Goal: Task Accomplishment & Management: Use online tool/utility

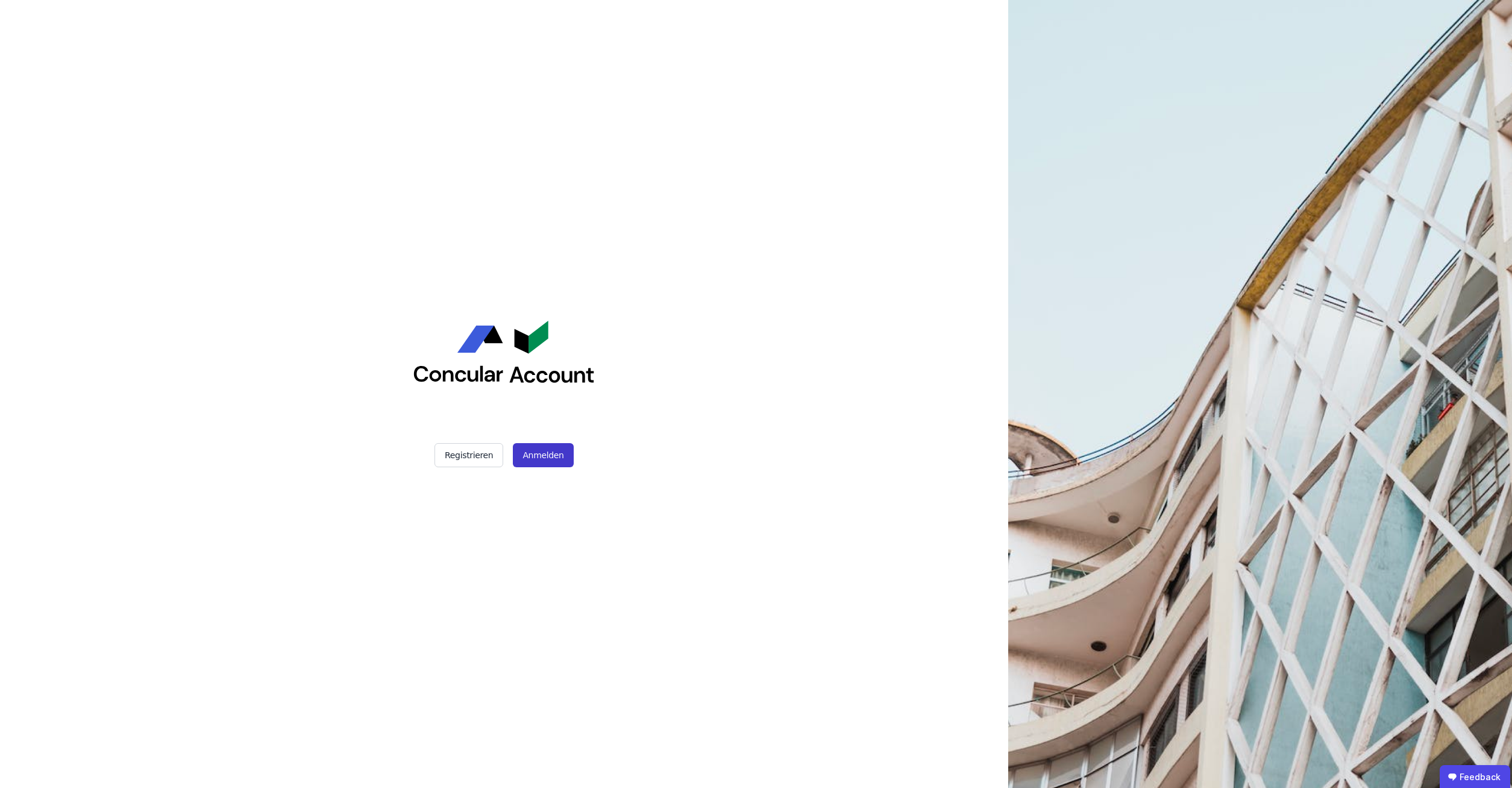
click at [553, 457] on button "Anmelden" at bounding box center [543, 455] width 61 height 24
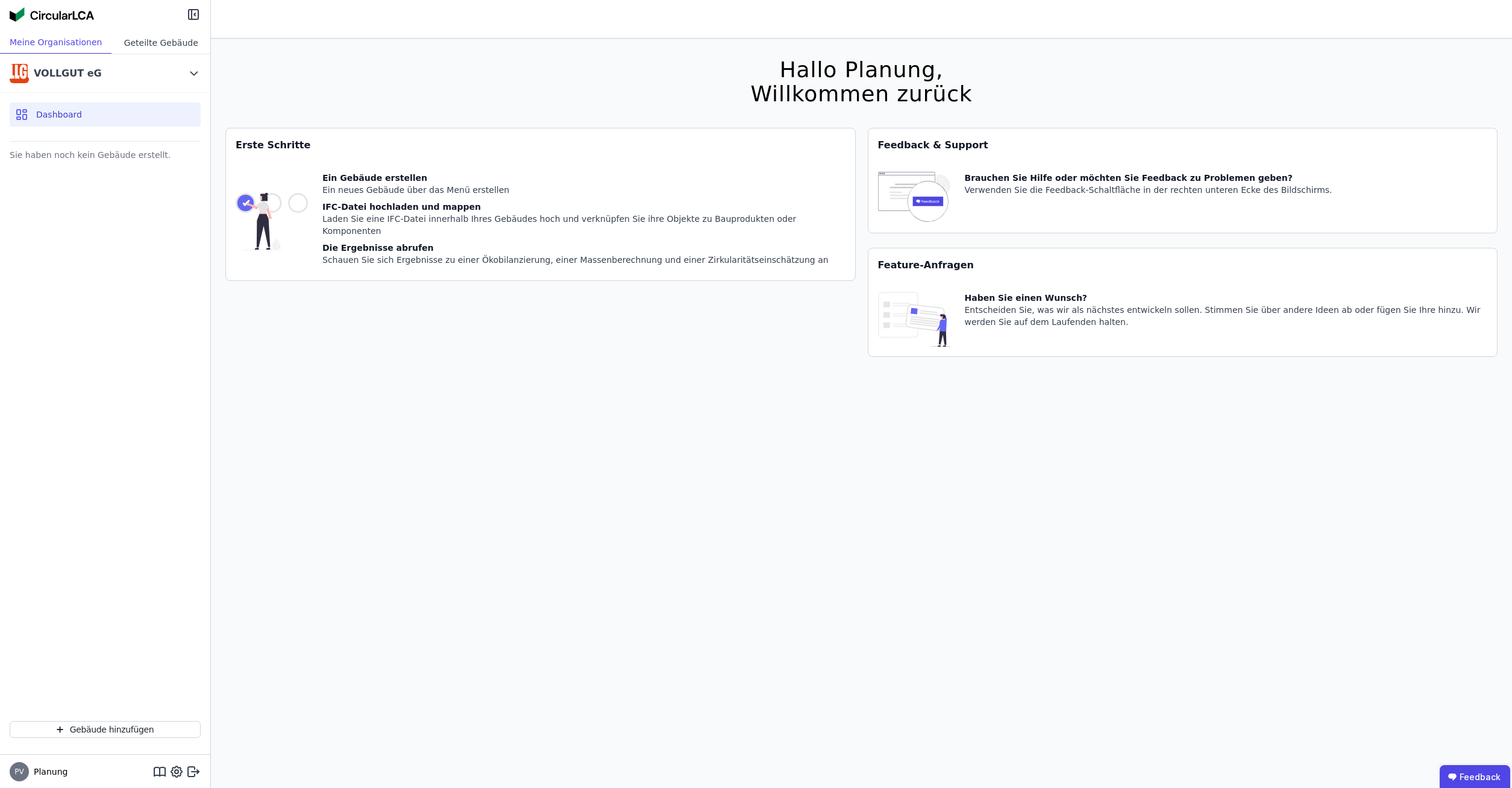
click at [137, 39] on div "Geteilte Gebäude" at bounding box center [161, 42] width 99 height 22
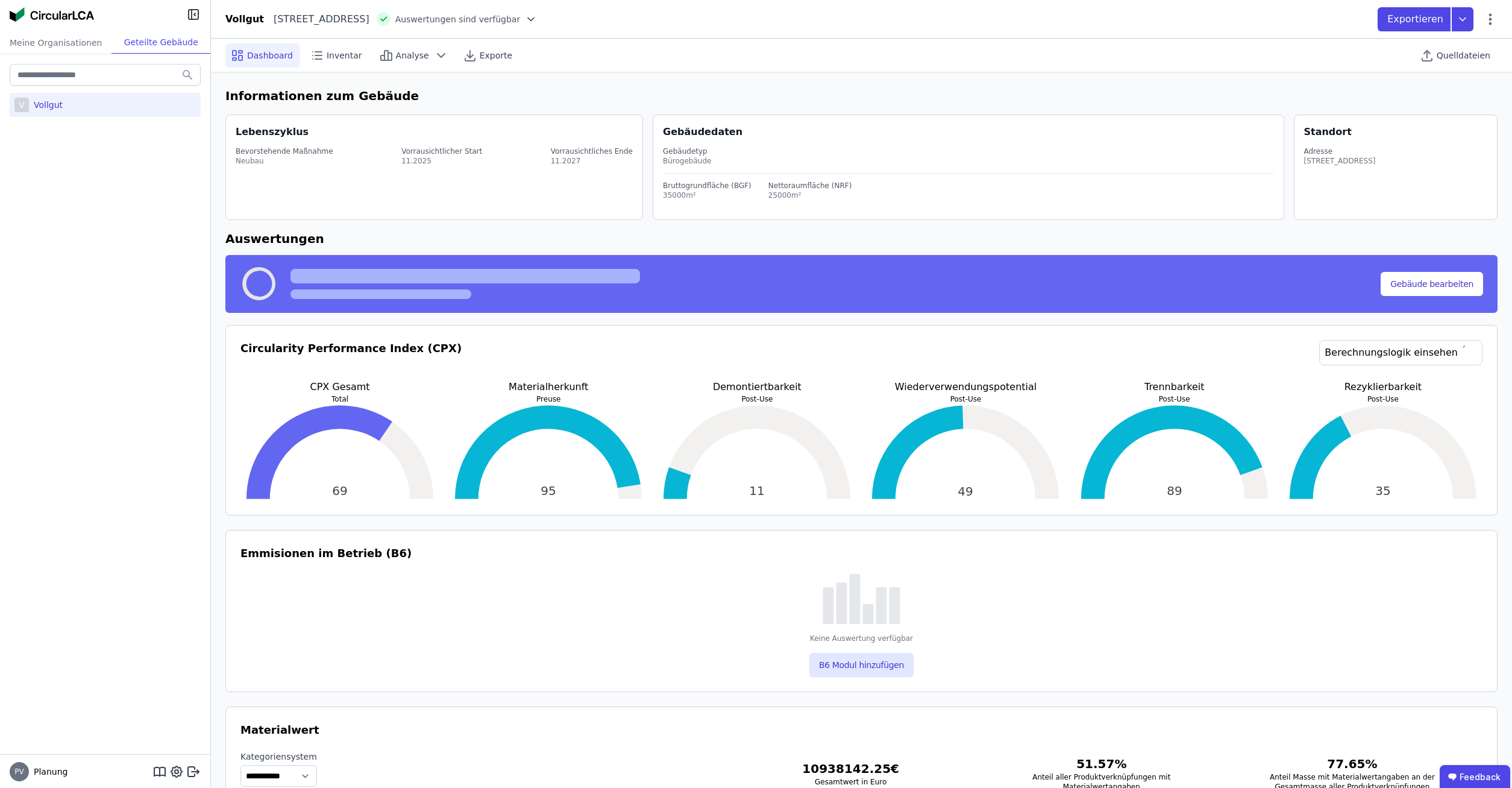
select select "*"
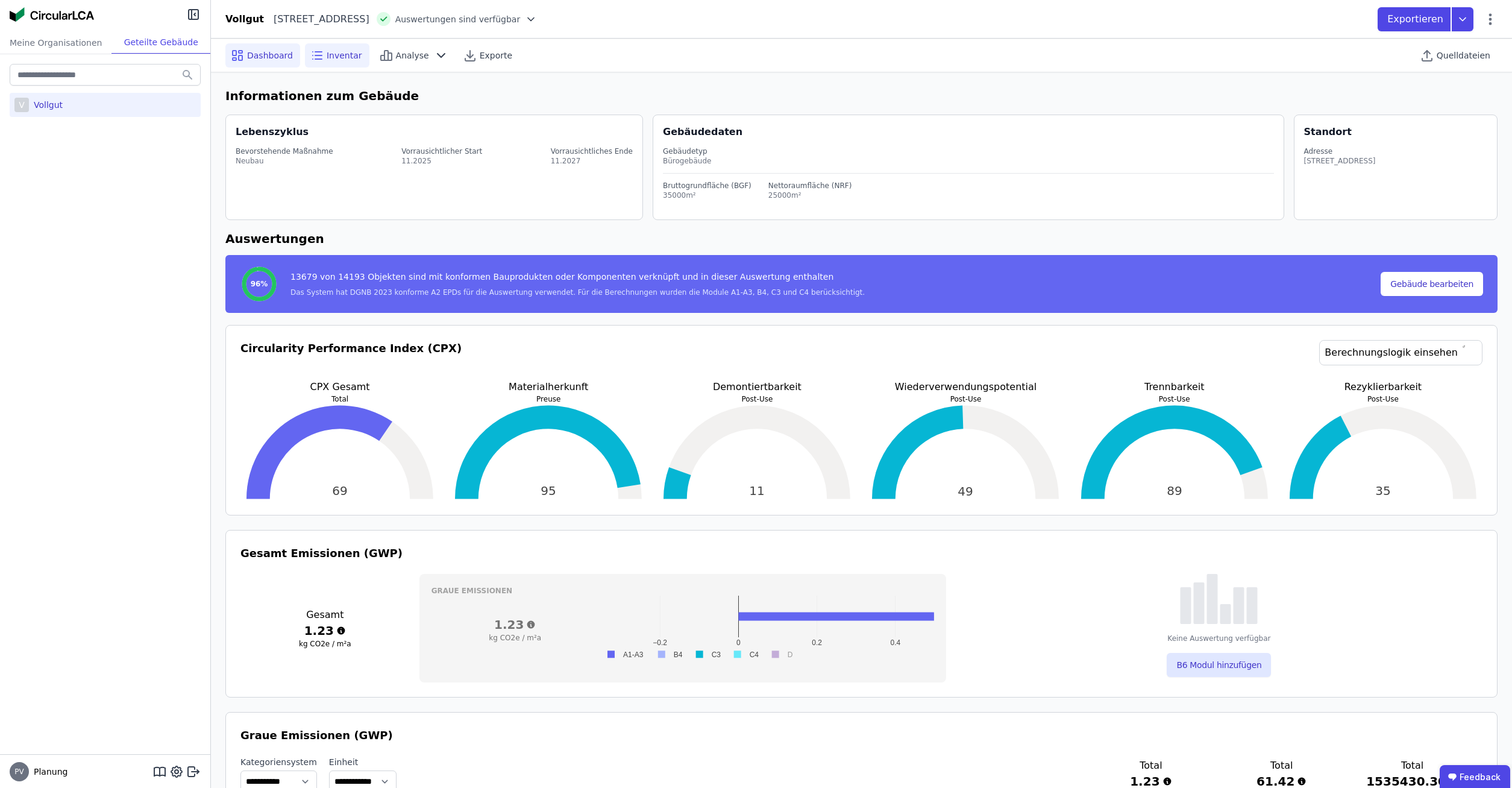
click at [328, 55] on span "Inventar" at bounding box center [344, 55] width 36 height 12
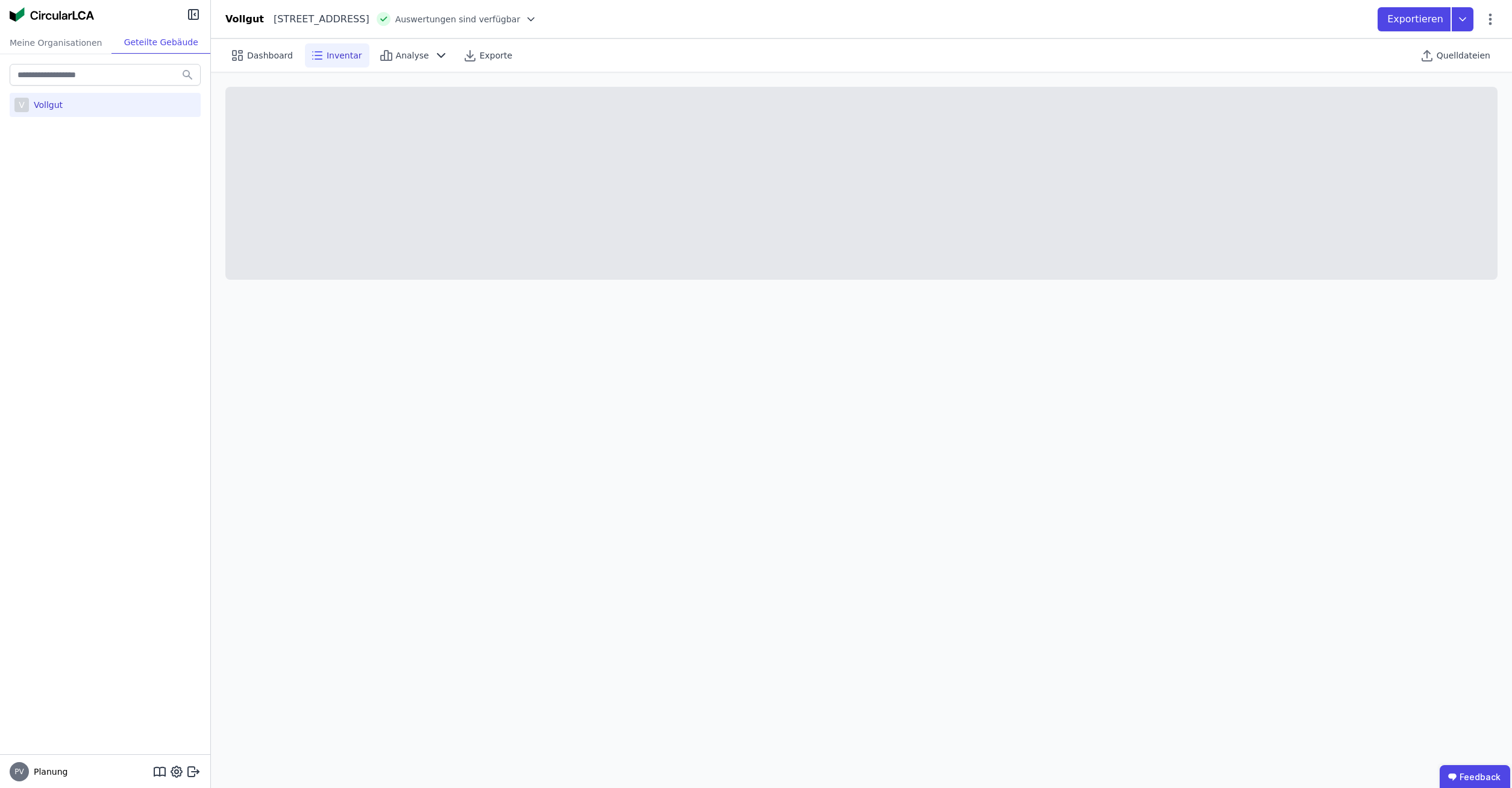
click at [351, 60] on span "Inventar" at bounding box center [344, 55] width 36 height 12
click at [384, 55] on icon at bounding box center [386, 55] width 4 height 9
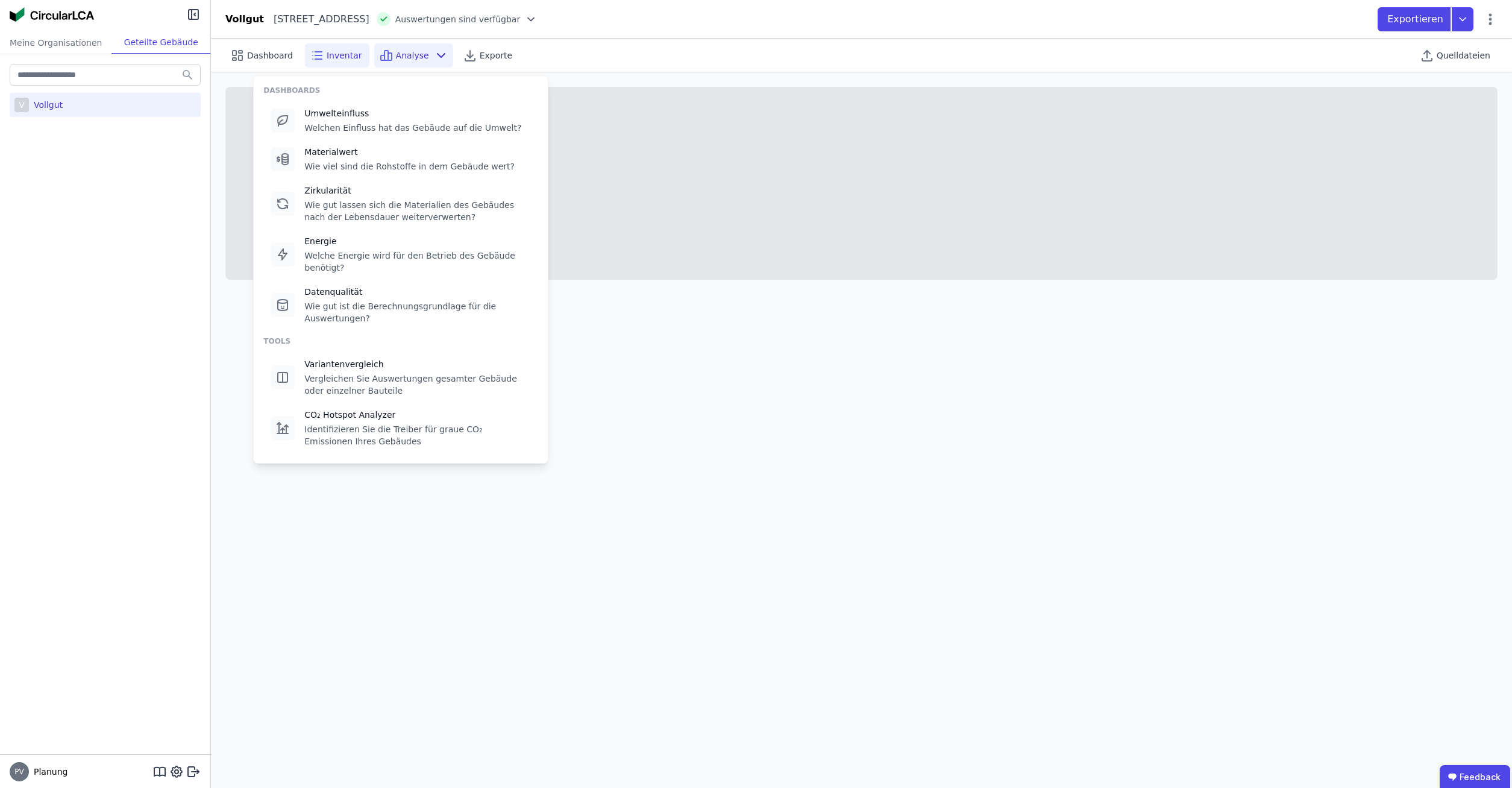
click at [337, 51] on span "Inventar" at bounding box center [344, 55] width 36 height 12
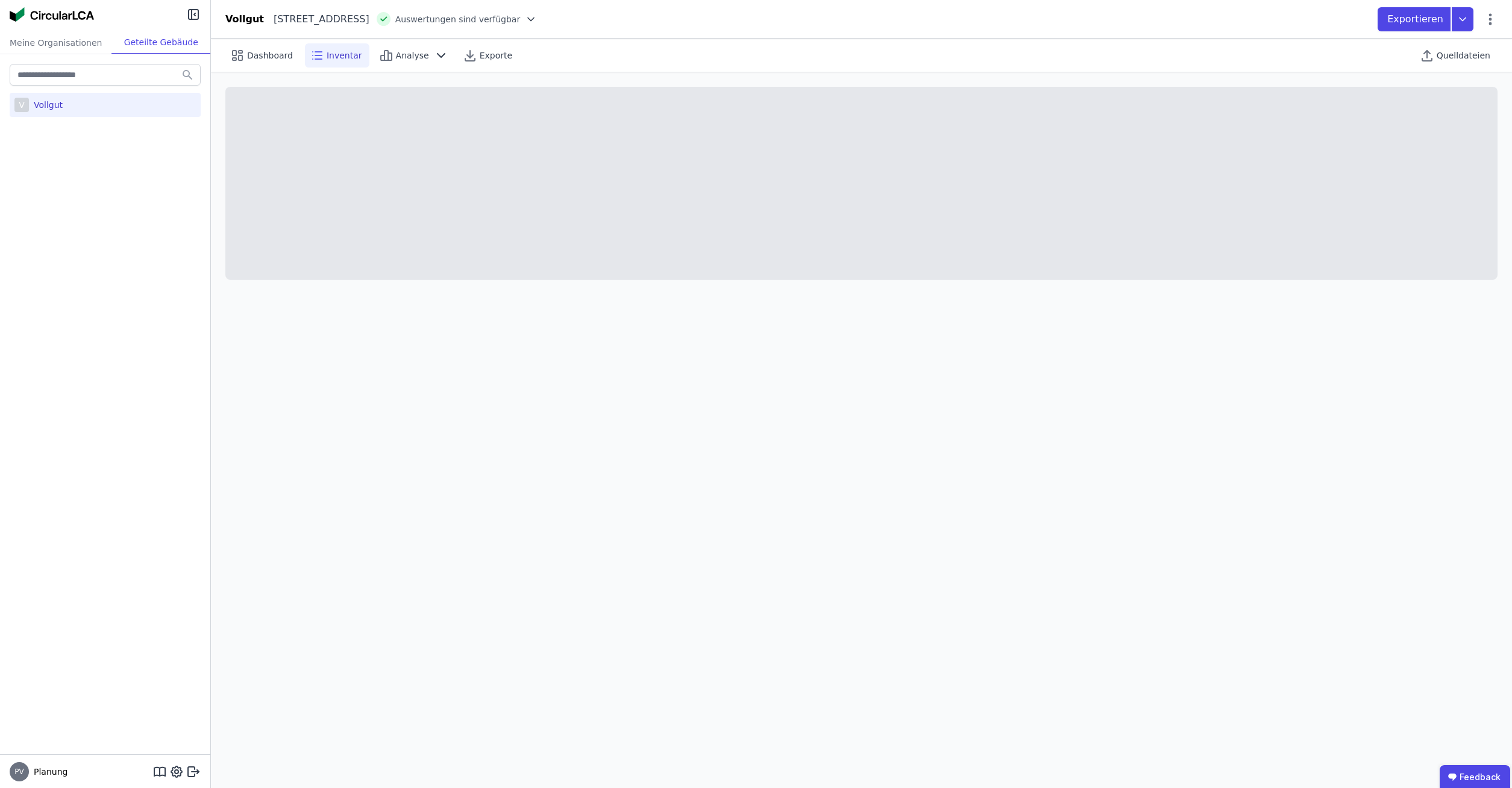
click at [338, 52] on span "Inventar" at bounding box center [344, 55] width 36 height 12
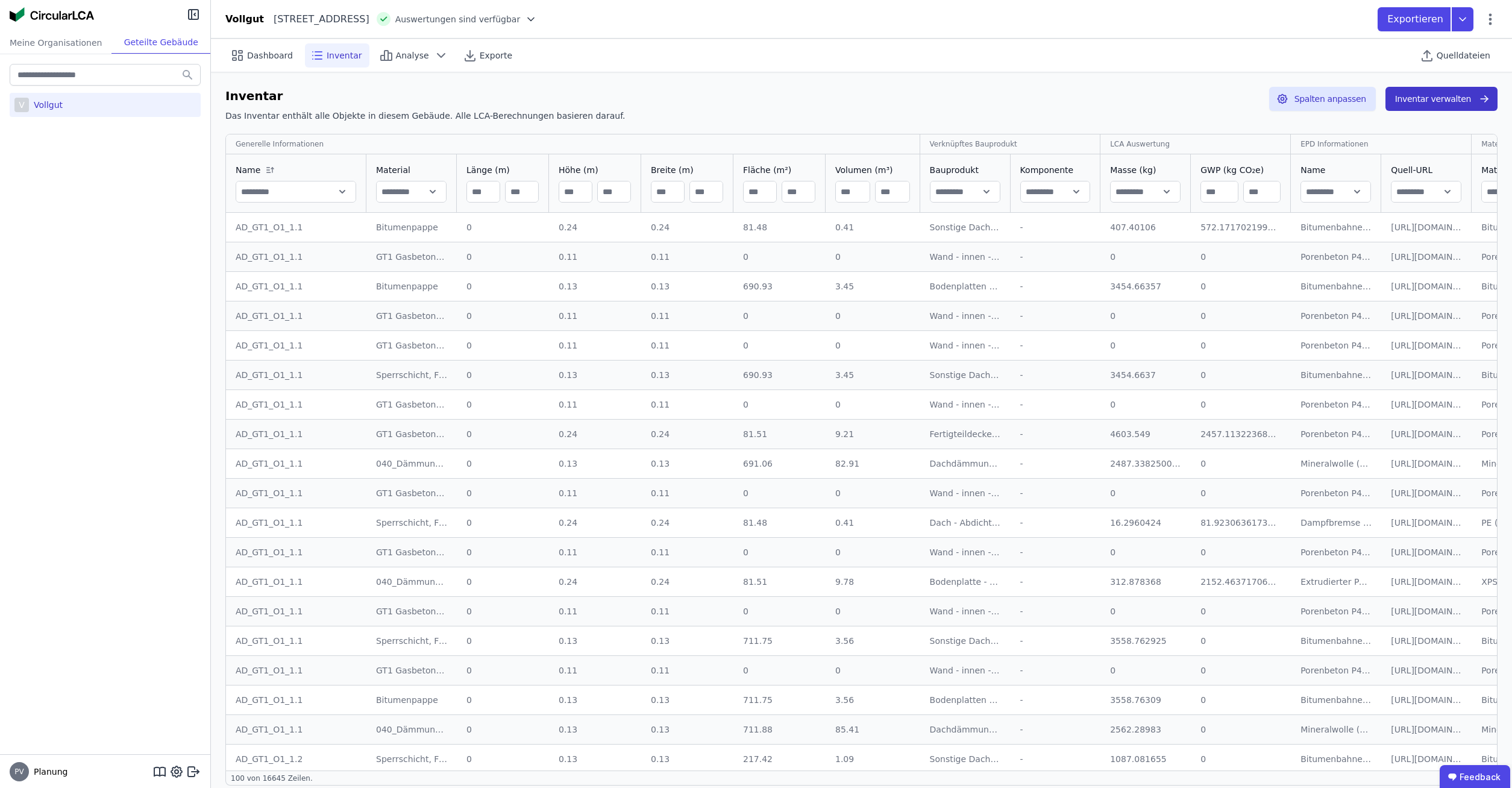
click at [1444, 99] on button "Inventar verwalten" at bounding box center [1442, 99] width 112 height 24
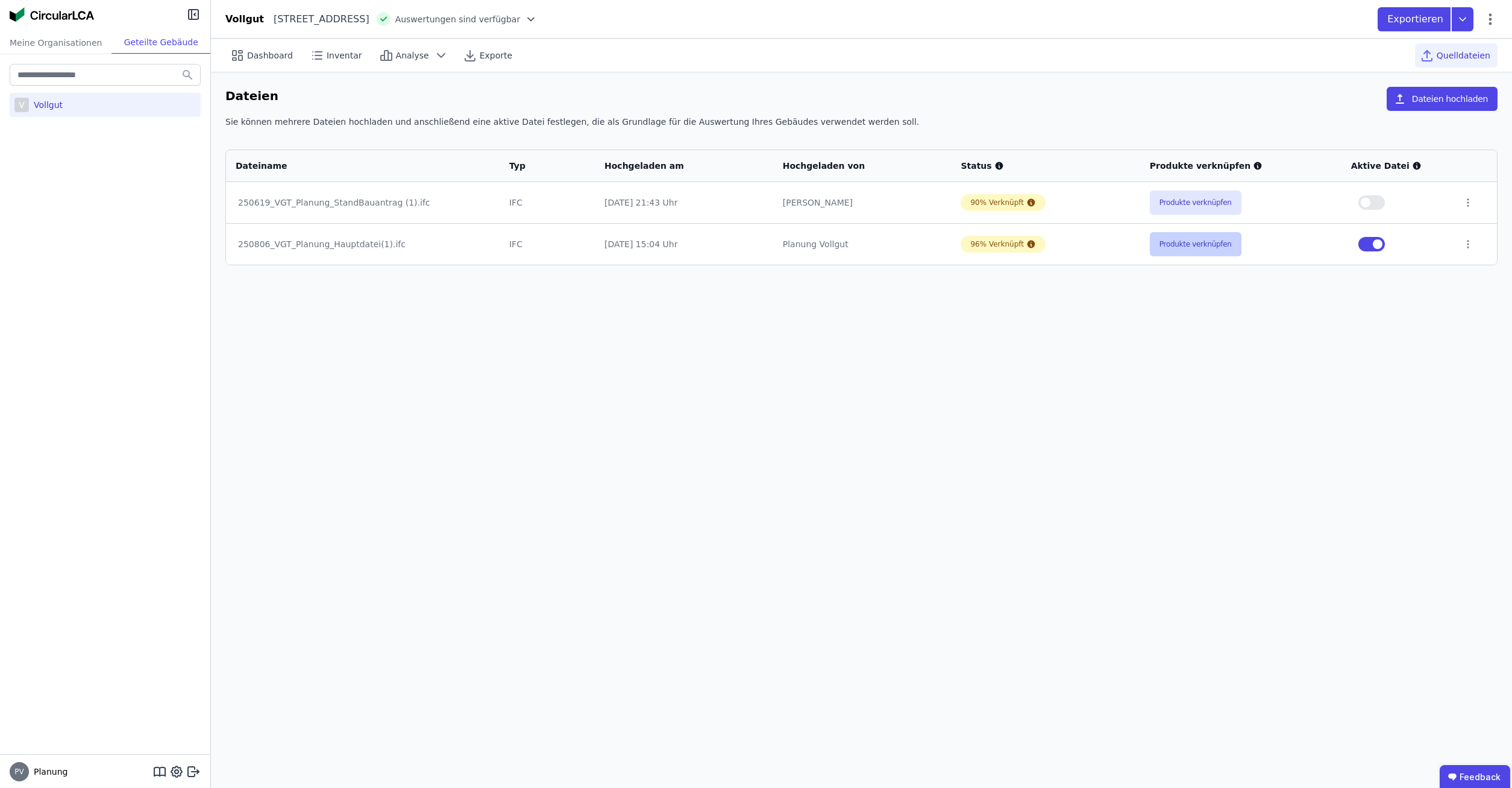
click at [1178, 248] on button "Produkte verknüpfen" at bounding box center [1195, 244] width 92 height 24
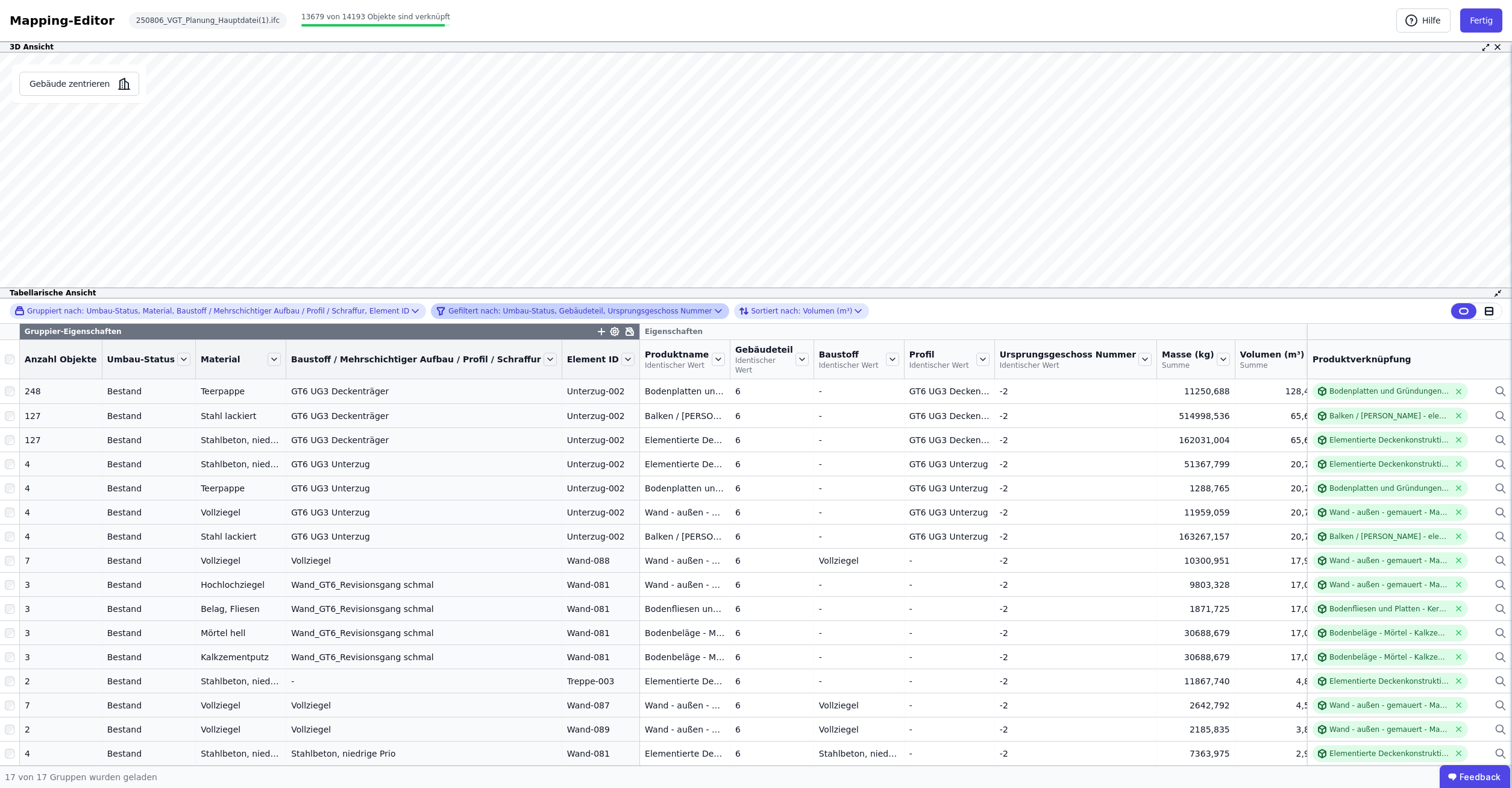
click at [581, 309] on div "Gefiltert nach: Umbau-Status, Gebäudeteil, Ursprungsgeschoss Nummer" at bounding box center [574, 311] width 276 height 14
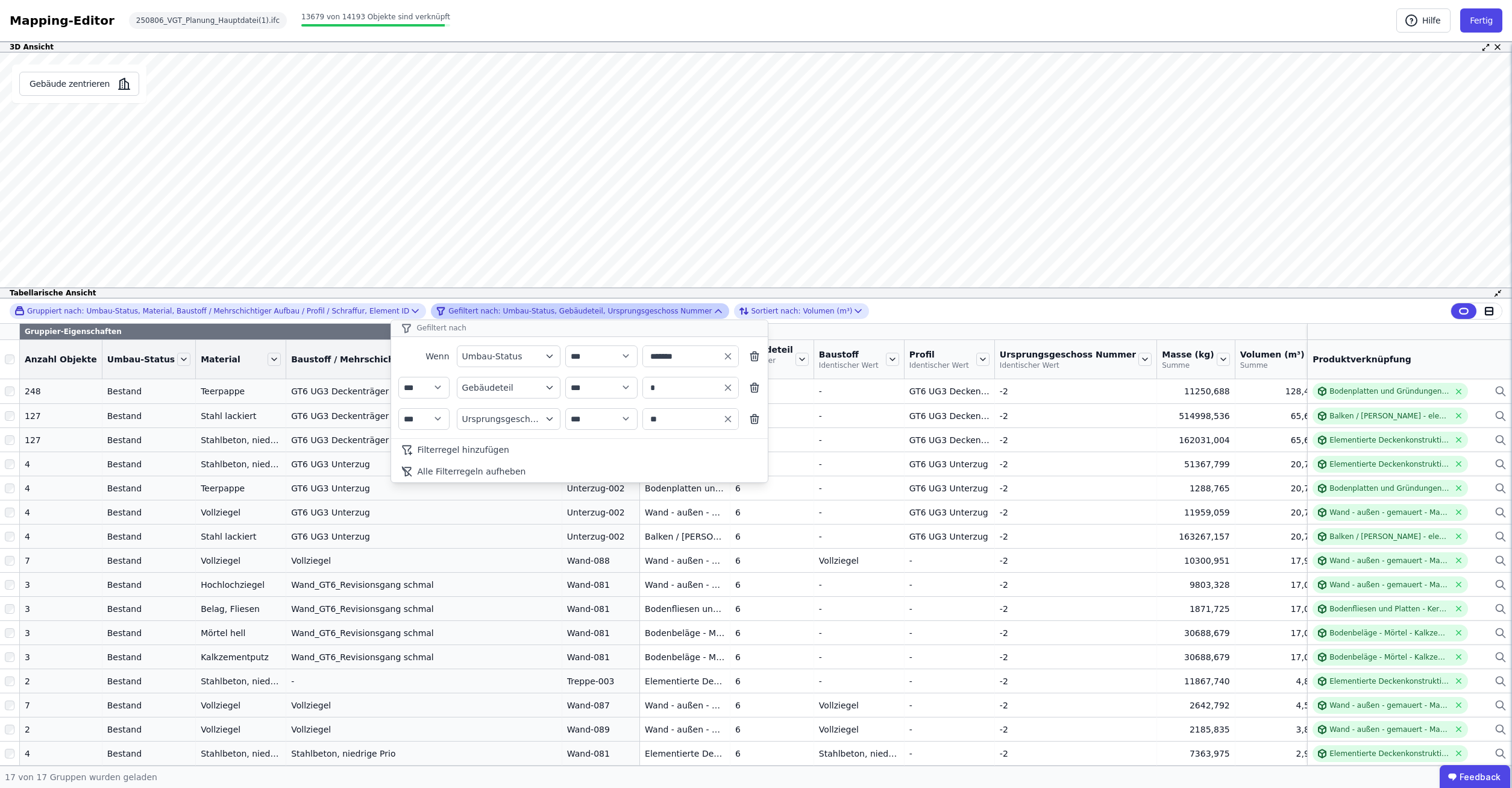
click at [581, 310] on div "Gefiltert nach: Umbau-Status, Gebäudeteil, Ursprungsgeschoss Nummer" at bounding box center [574, 311] width 276 height 14
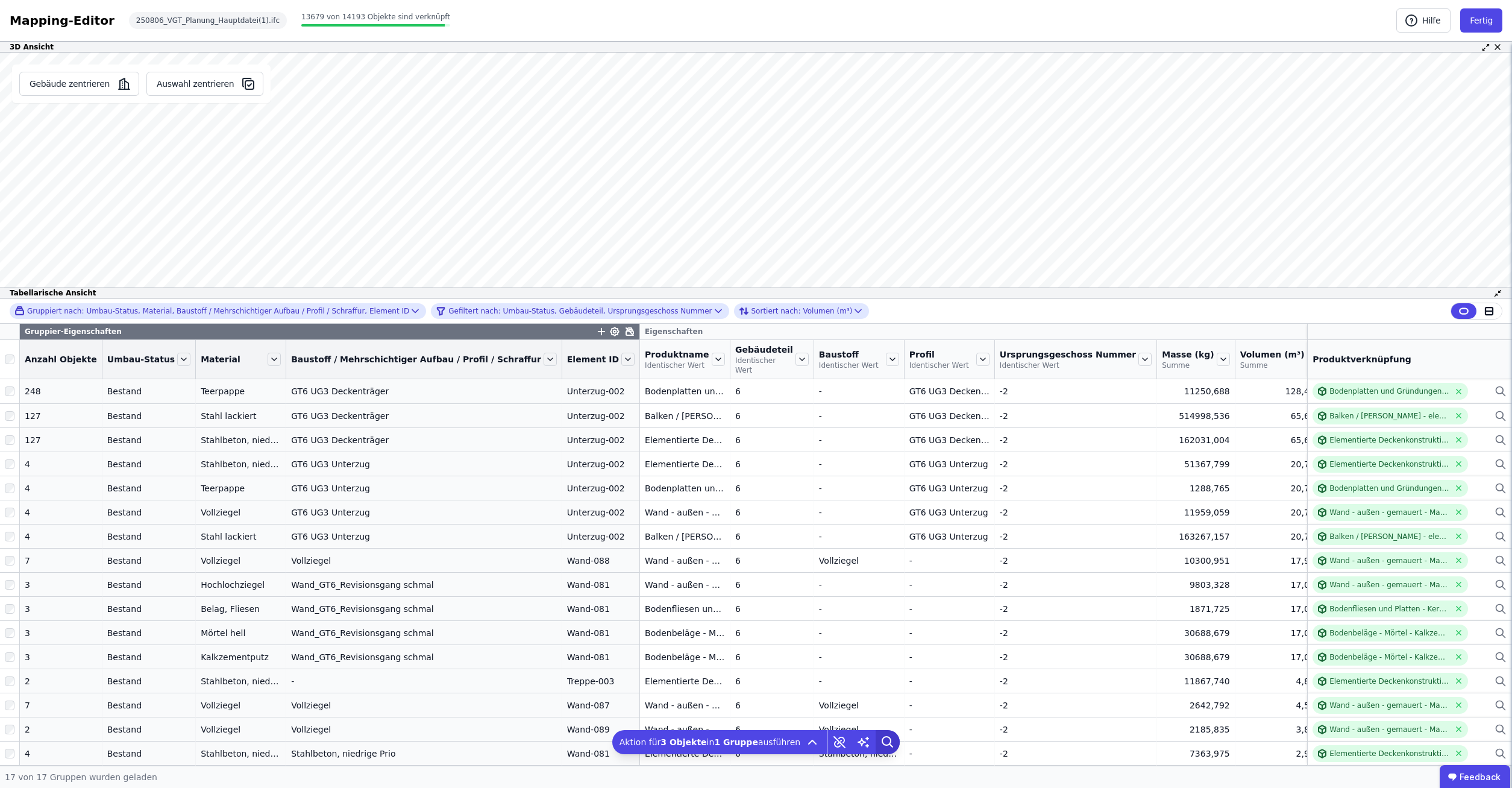
click at [881, 737] on icon at bounding box center [888, 742] width 24 height 24
click at [1485, 24] on button "Fertig" at bounding box center [1481, 21] width 42 height 24
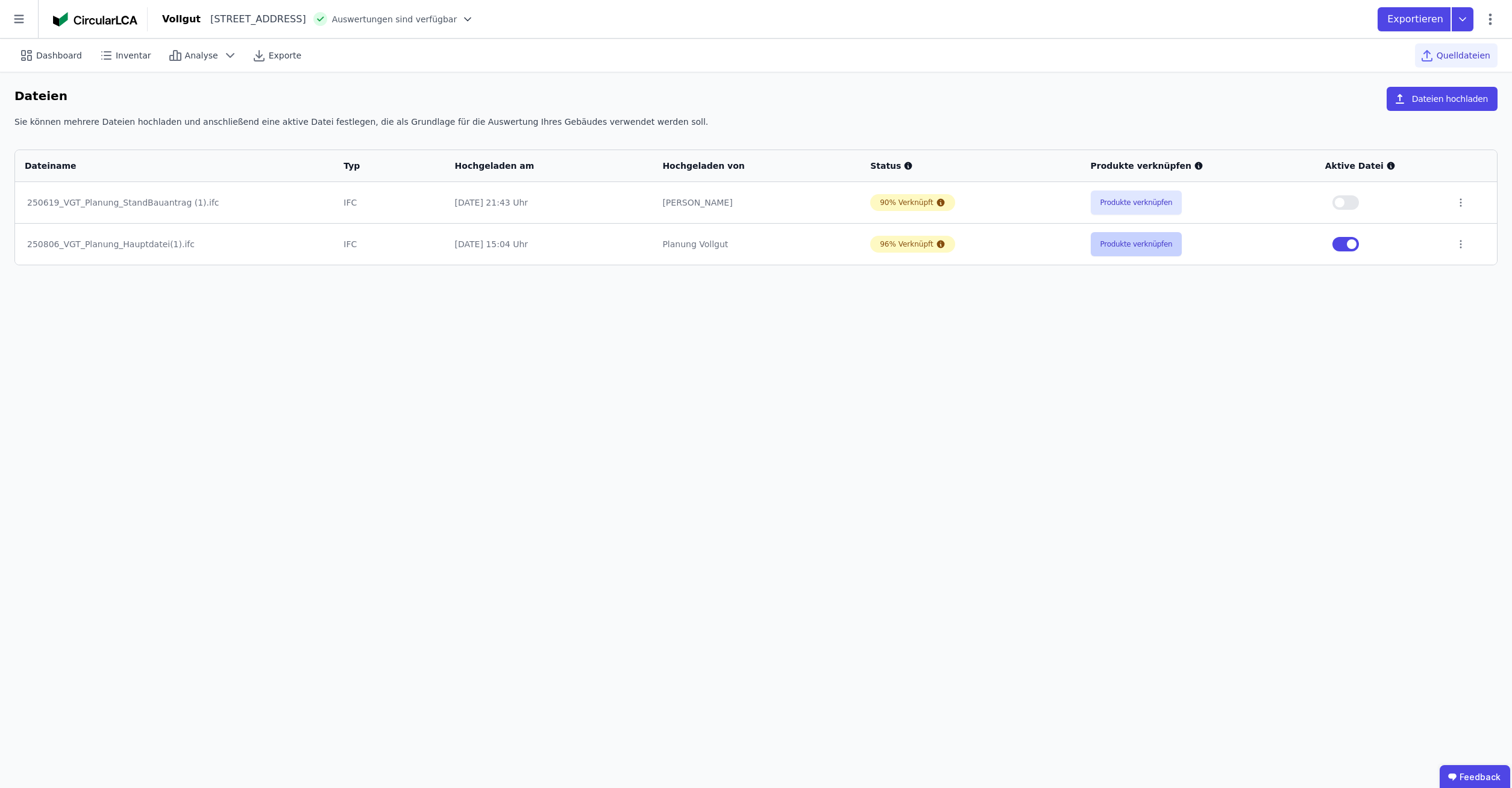
click at [1156, 236] on button "Produkte verknüpfen" at bounding box center [1136, 244] width 92 height 24
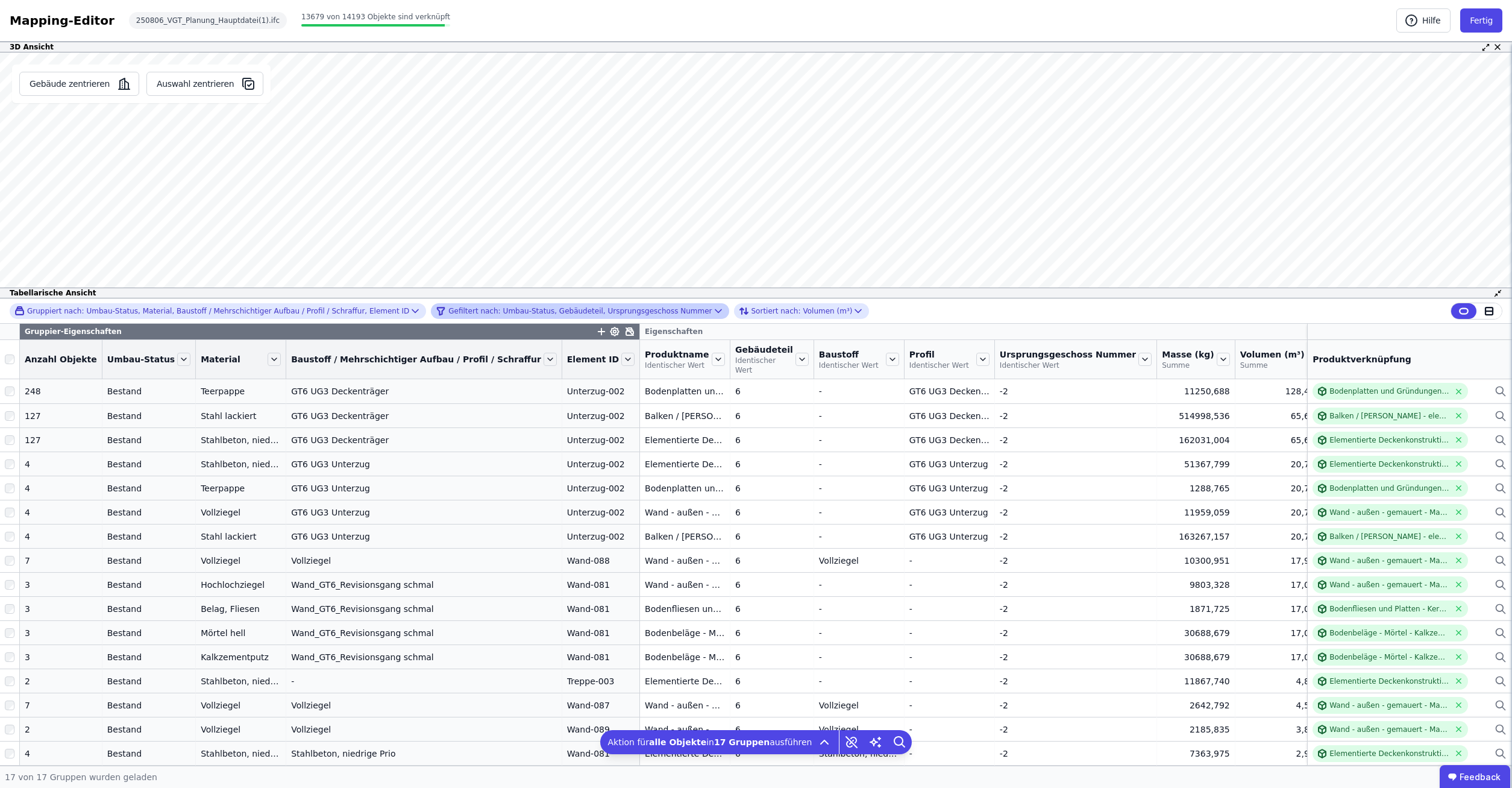
click at [560, 307] on div "Gefiltert nach: Umbau-Status, Gebäudeteil, Ursprungsgeschoss Nummer" at bounding box center [574, 311] width 276 height 14
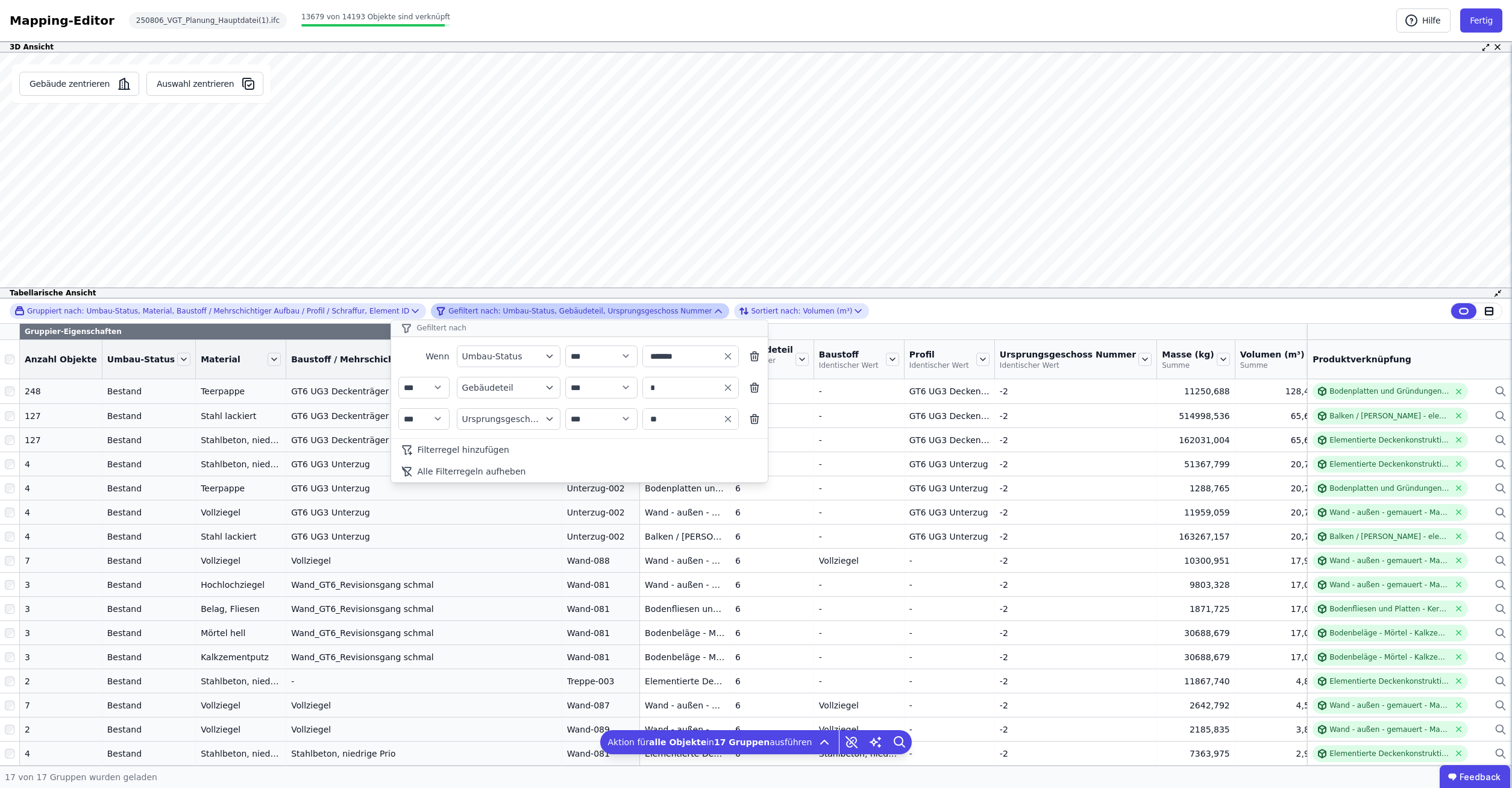
click at [560, 307] on div "Gefiltert nach: Umbau-Status, Gebäudeteil, Ursprungsgeschoss Nummer" at bounding box center [574, 311] width 276 height 14
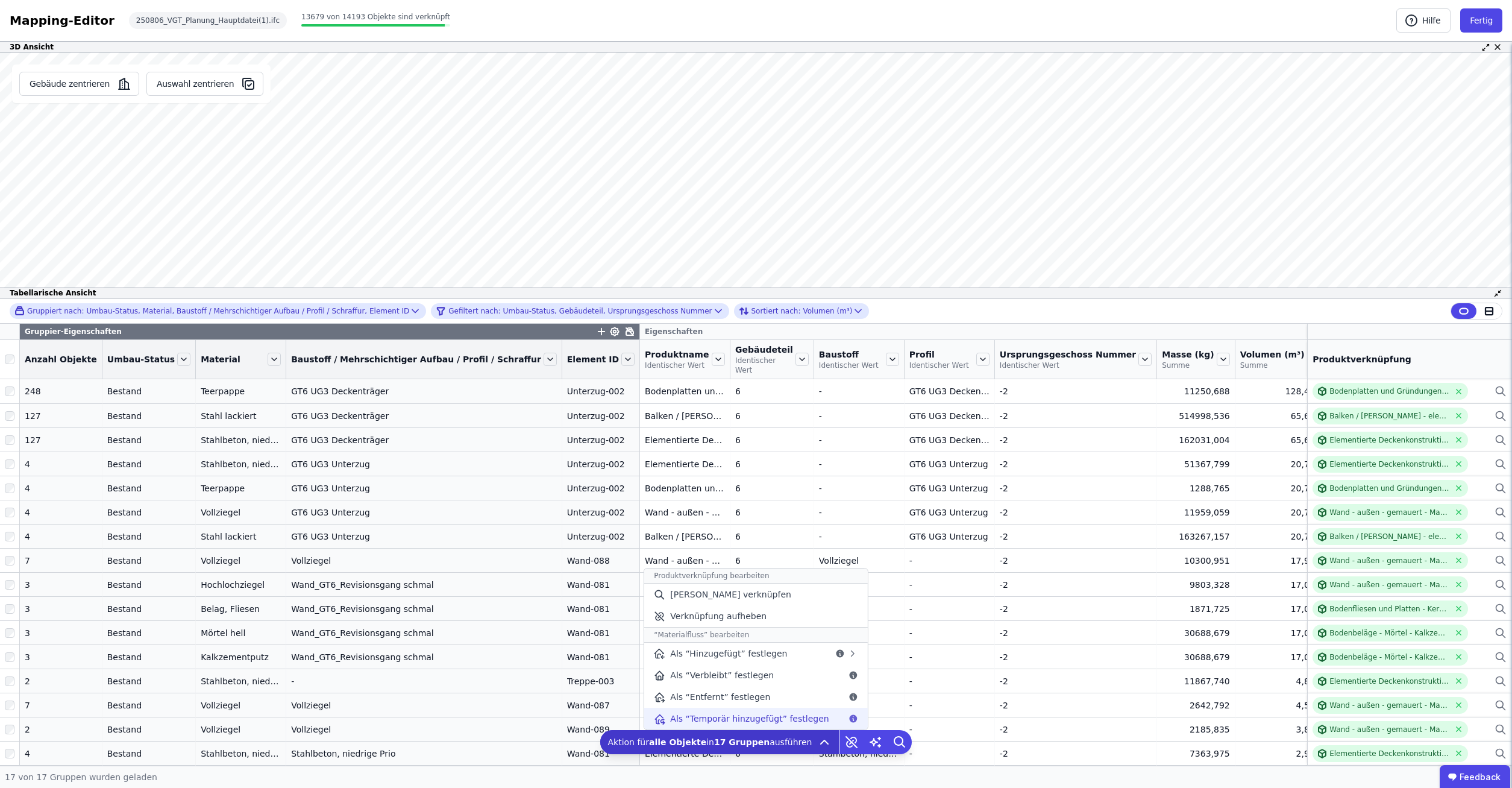
click at [848, 719] on icon at bounding box center [853, 718] width 9 height 9
click at [765, 724] on span "Als “Temporär hinzugefügt” festlegen" at bounding box center [749, 718] width 158 height 12
click at [808, 718] on span "Als “Temporär hinzugefügt” festlegen" at bounding box center [749, 718] width 158 height 12
